Goal: Information Seeking & Learning: Find specific fact

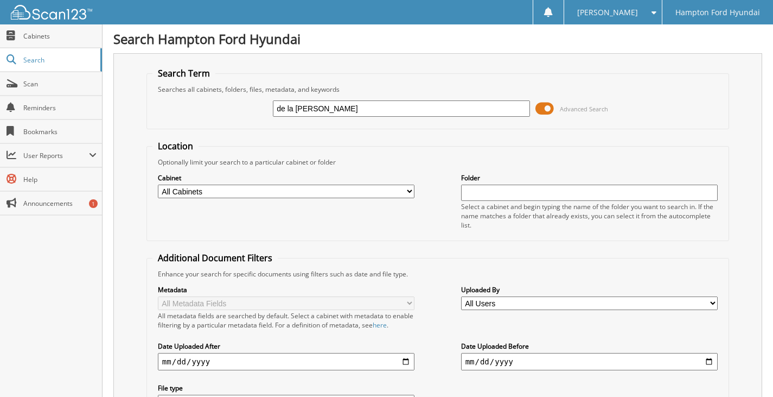
type input "de la [PERSON_NAME]"
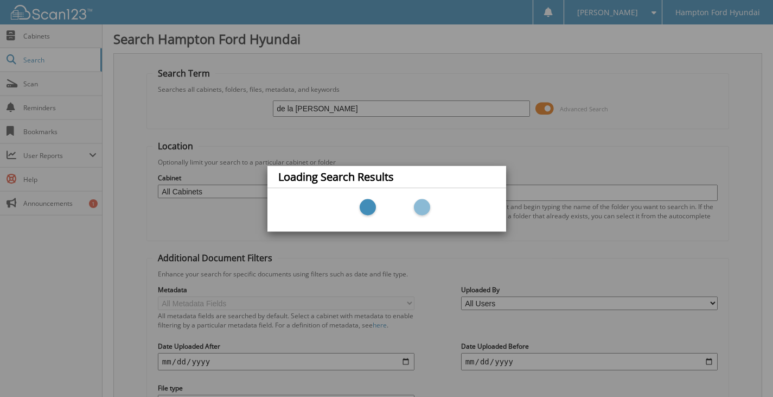
click at [490, 154] on div "Loading Search Results" at bounding box center [386, 198] width 773 height 397
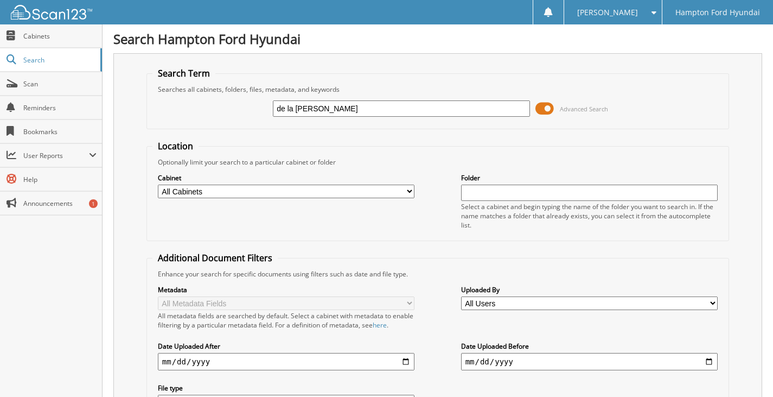
click at [416, 108] on input "de la [PERSON_NAME]" at bounding box center [401, 108] width 257 height 16
click at [409, 110] on input "text" at bounding box center [401, 108] width 257 height 16
type input "de la [PERSON_NAME]"
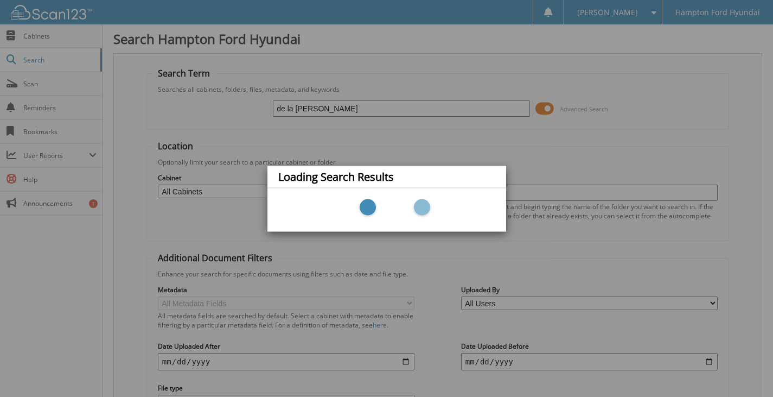
click at [296, 141] on div "Loading Search Results" at bounding box center [386, 198] width 773 height 397
click at [23, 37] on div "Loading Search Results" at bounding box center [386, 198] width 773 height 397
click at [41, 27] on div "Loading Search Results" at bounding box center [386, 198] width 773 height 397
click at [59, 11] on div "Loading Search Results" at bounding box center [386, 198] width 773 height 397
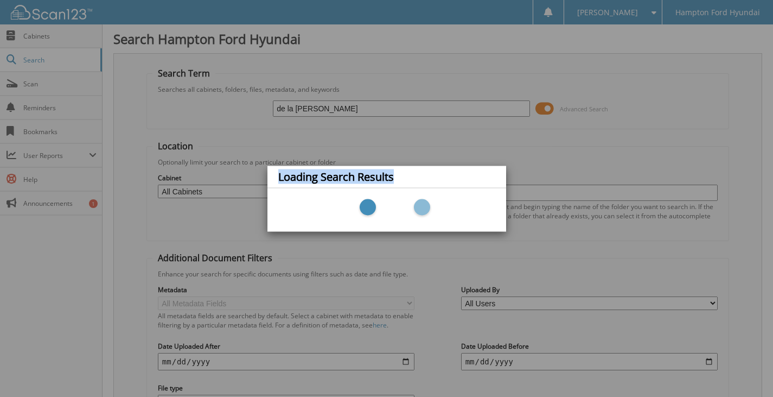
click at [59, 11] on div "Loading Search Results" at bounding box center [386, 198] width 773 height 397
click at [170, 93] on div "Loading Search Results" at bounding box center [386, 198] width 773 height 397
click at [43, 16] on div "Loading Search Results" at bounding box center [386, 198] width 773 height 397
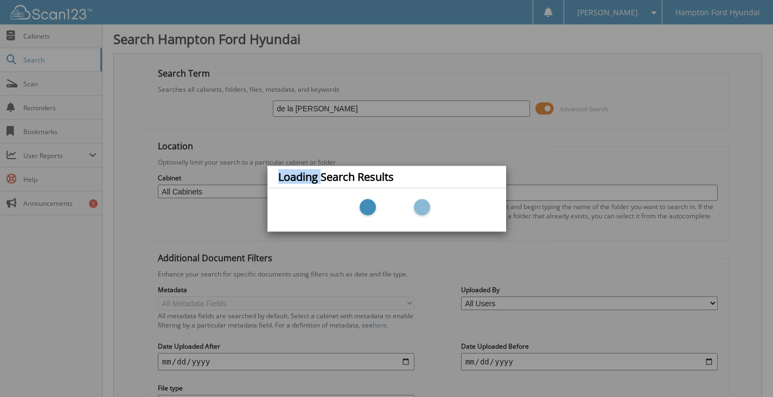
click at [43, 16] on div "Loading Search Results" at bounding box center [386, 198] width 773 height 397
click at [196, 115] on div "Loading Search Results" at bounding box center [386, 198] width 773 height 397
click at [30, 33] on div "Loading Search Results" at bounding box center [386, 198] width 773 height 397
click at [71, 18] on div "Loading Search Results" at bounding box center [386, 198] width 773 height 397
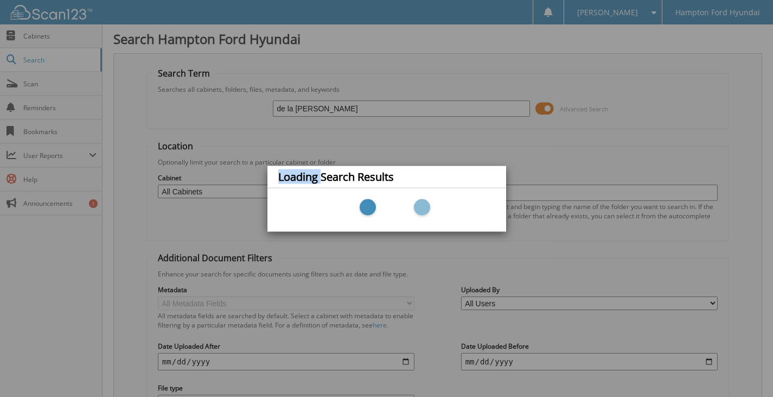
click at [71, 18] on div "Loading Search Results" at bounding box center [386, 198] width 773 height 397
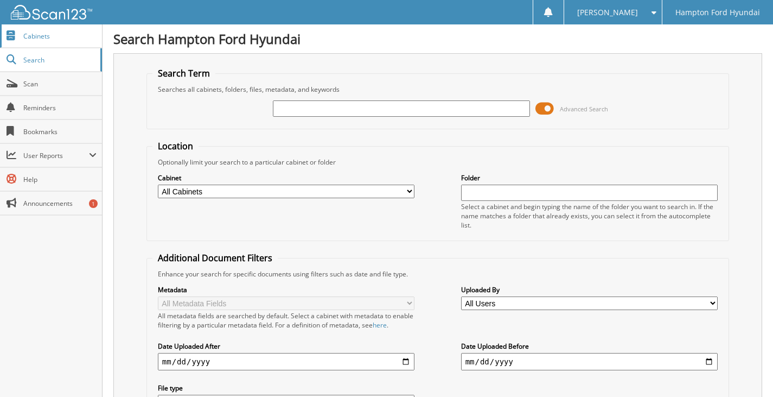
click at [37, 39] on span "Cabinets" at bounding box center [59, 35] width 73 height 9
